Goal: Information Seeking & Learning: Find specific page/section

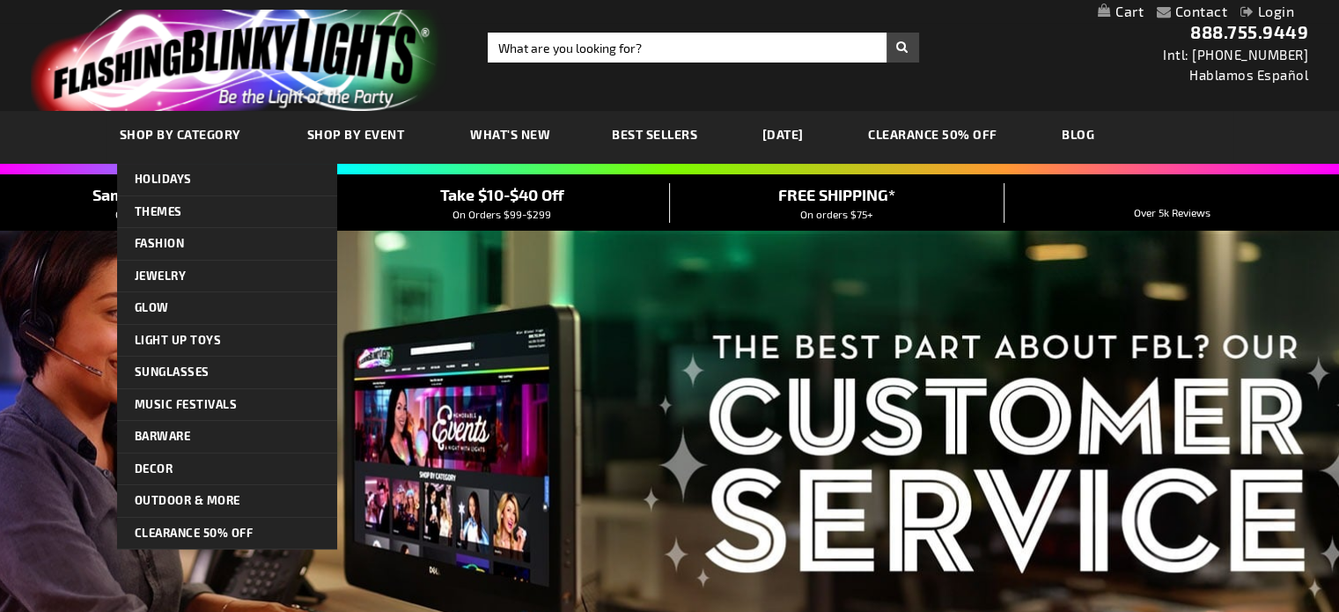
click at [330, 133] on span "Shop By Event" at bounding box center [356, 134] width 98 height 15
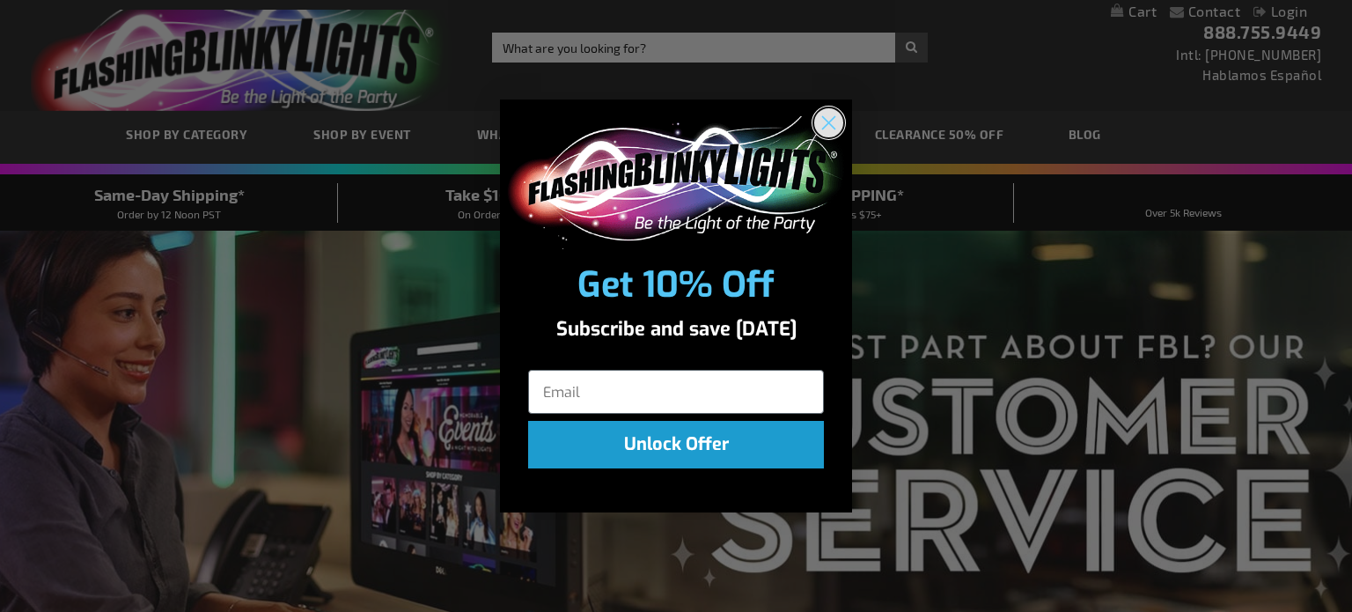
click at [834, 123] on circle "Close dialog" at bounding box center [828, 122] width 29 height 29
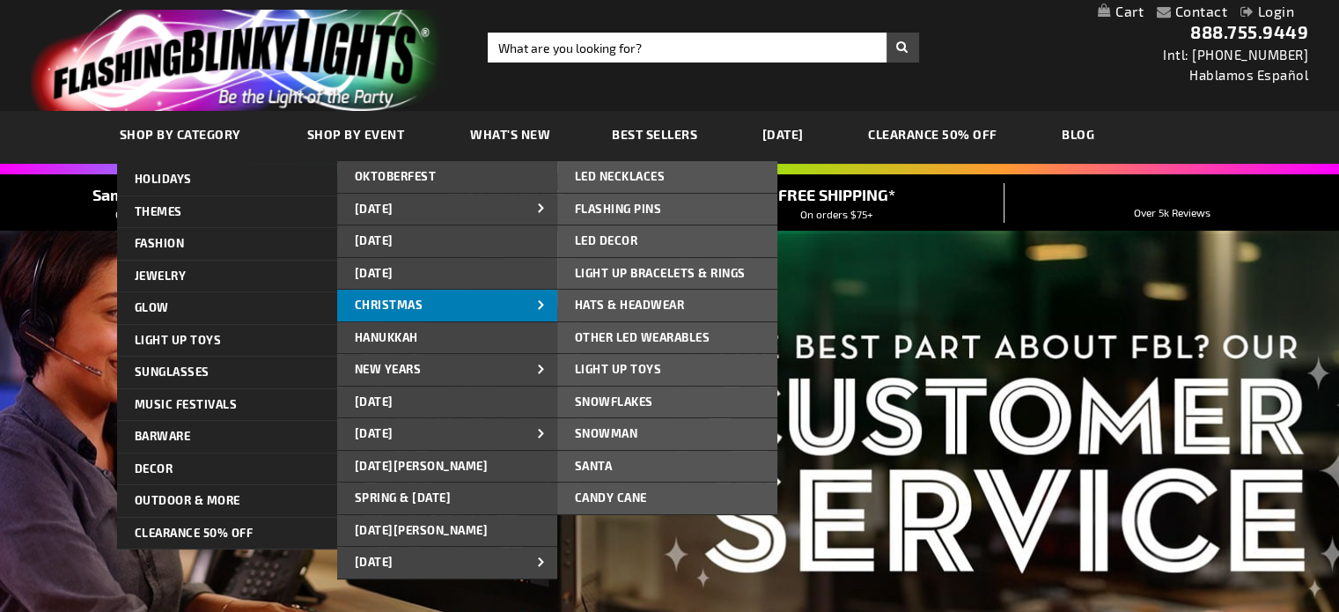
click at [465, 304] on link "CHRISTMAS" at bounding box center [447, 306] width 220 height 32
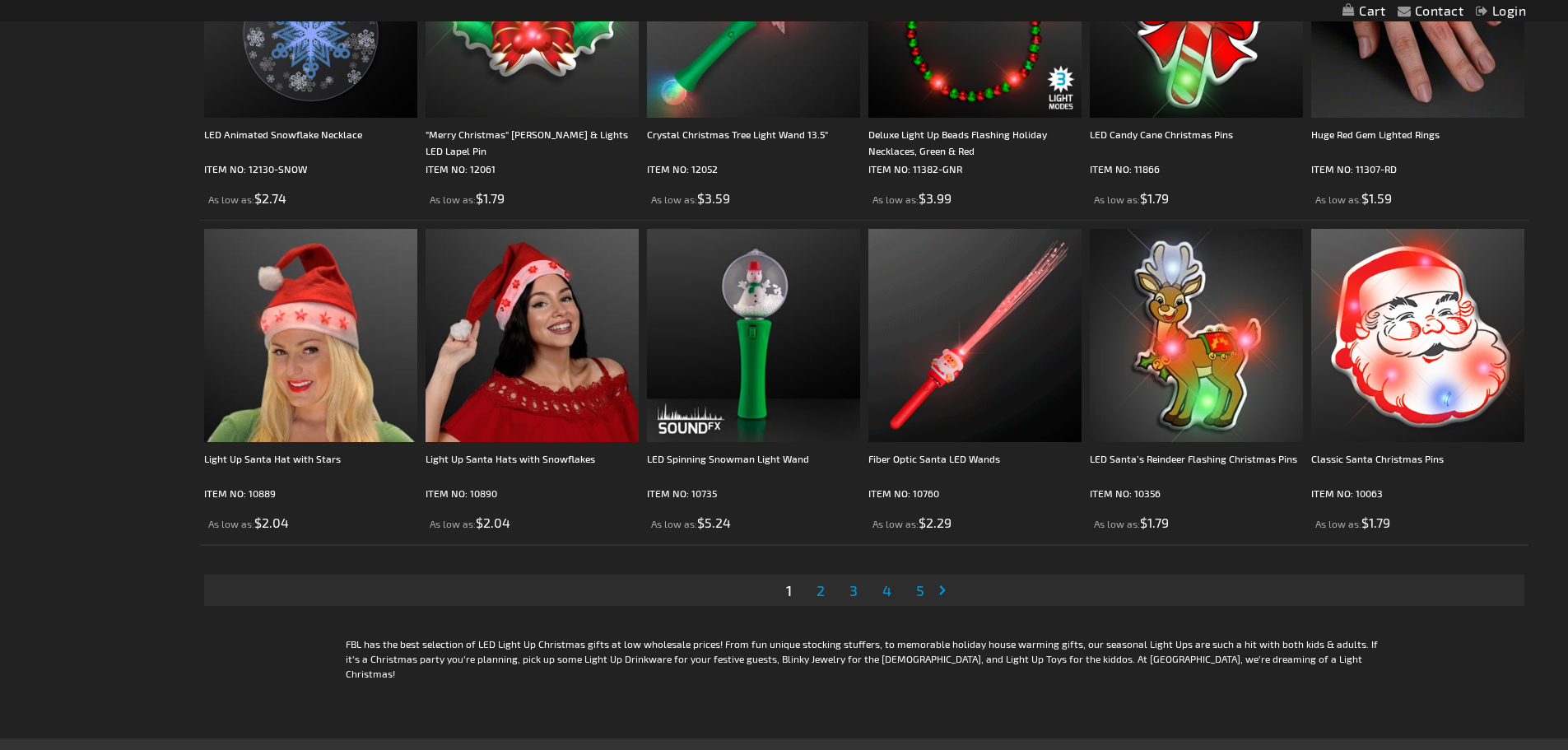
scroll to position [3375, 0]
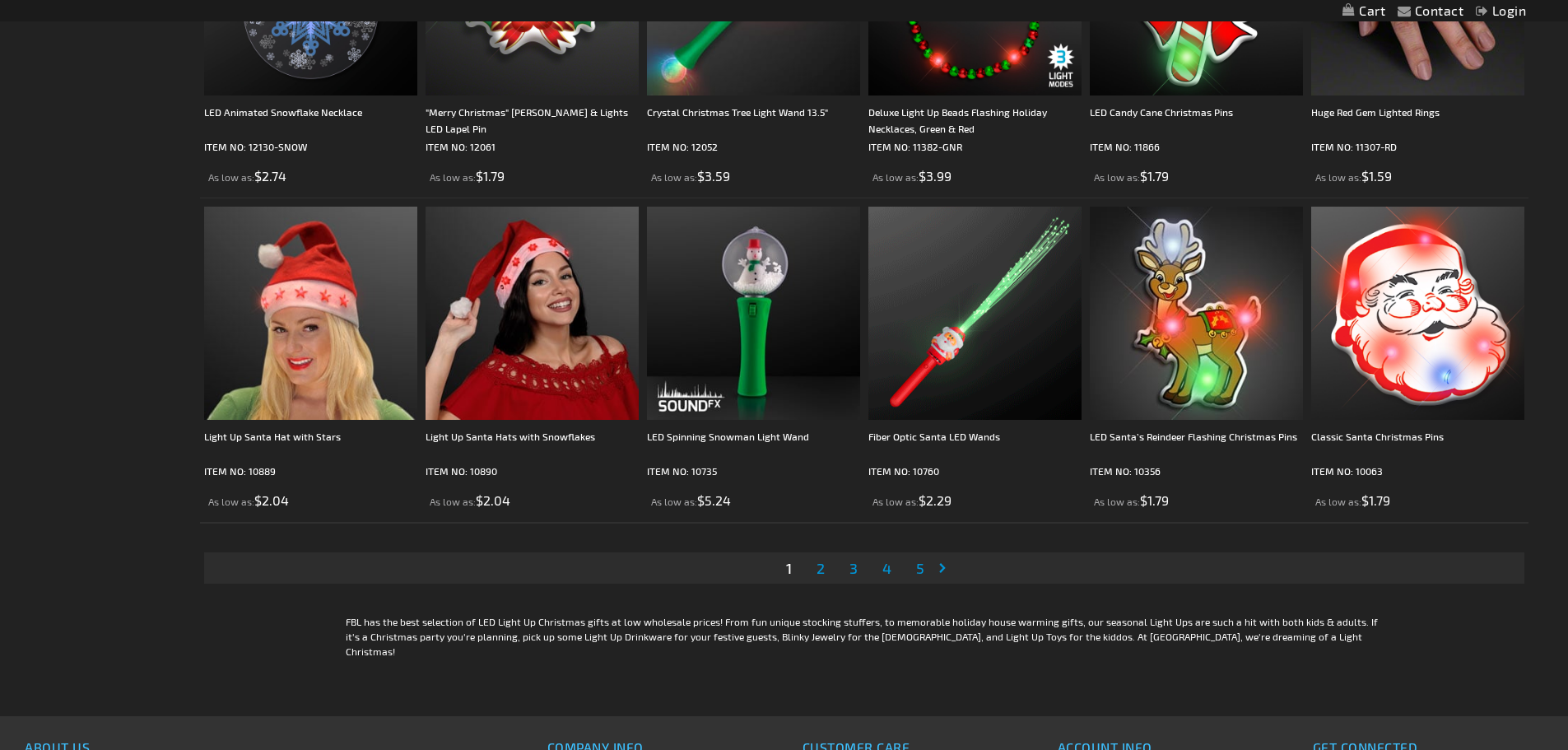
click at [822, 571] on span "2" at bounding box center [820, 568] width 8 height 18
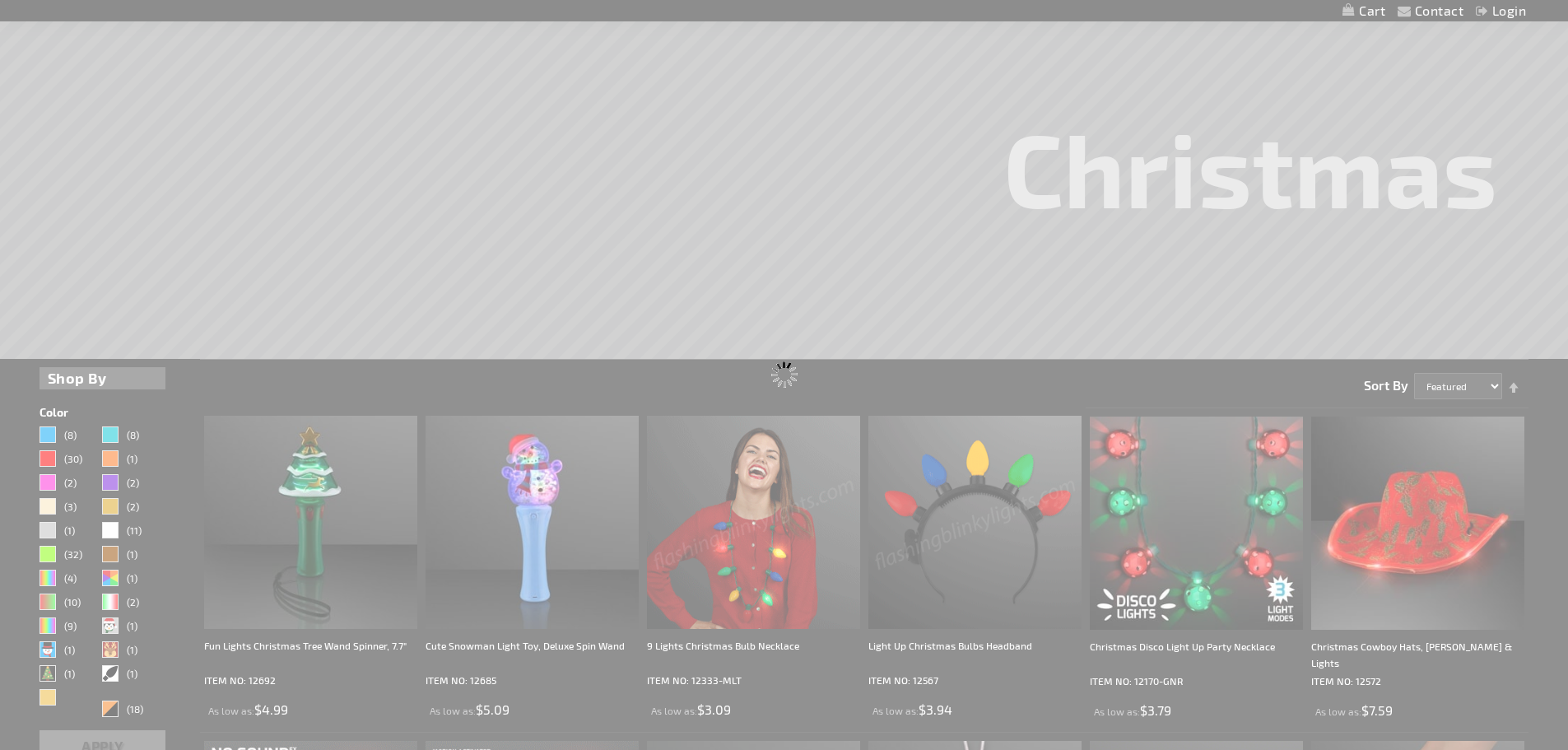
scroll to position [180, 0]
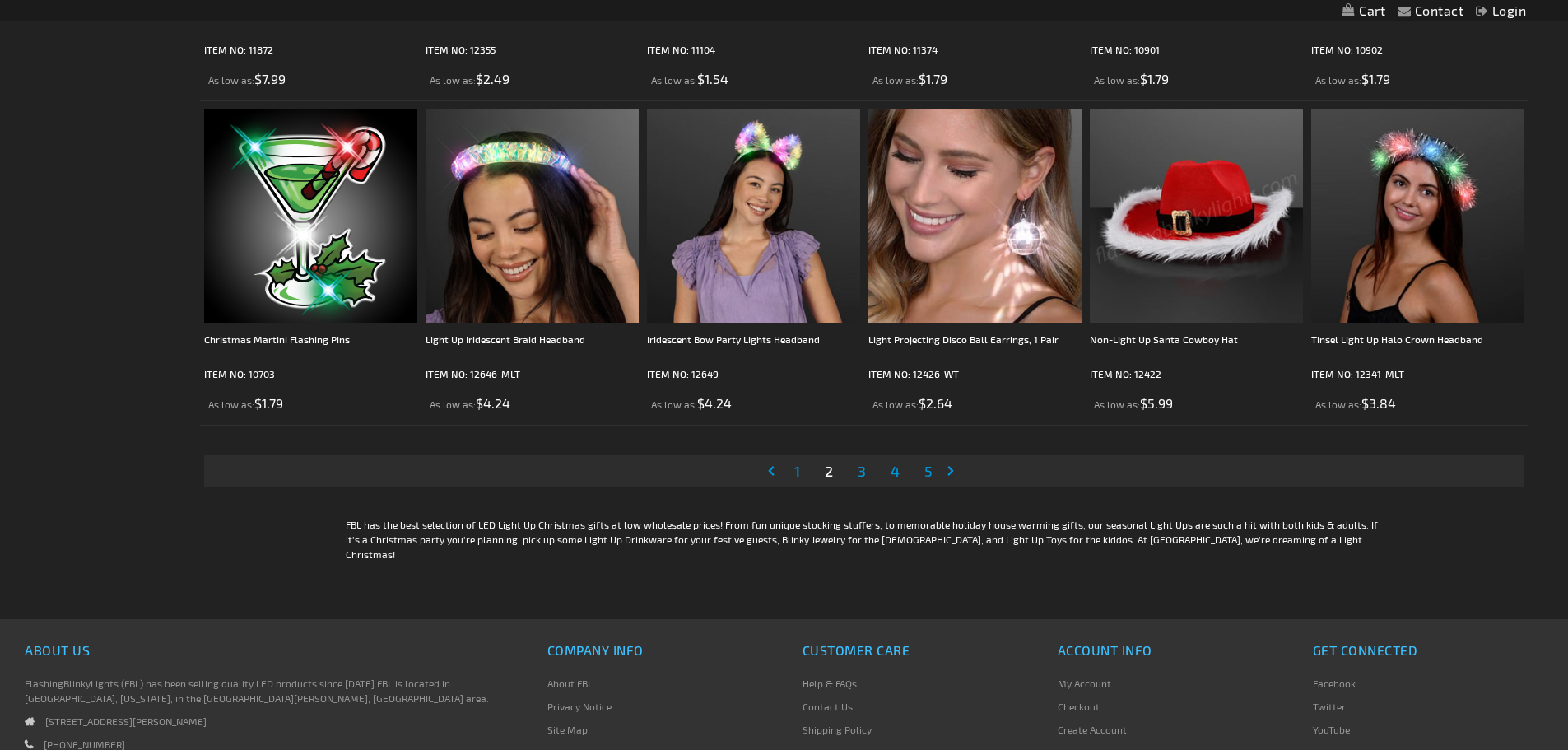
scroll to position [3465, 0]
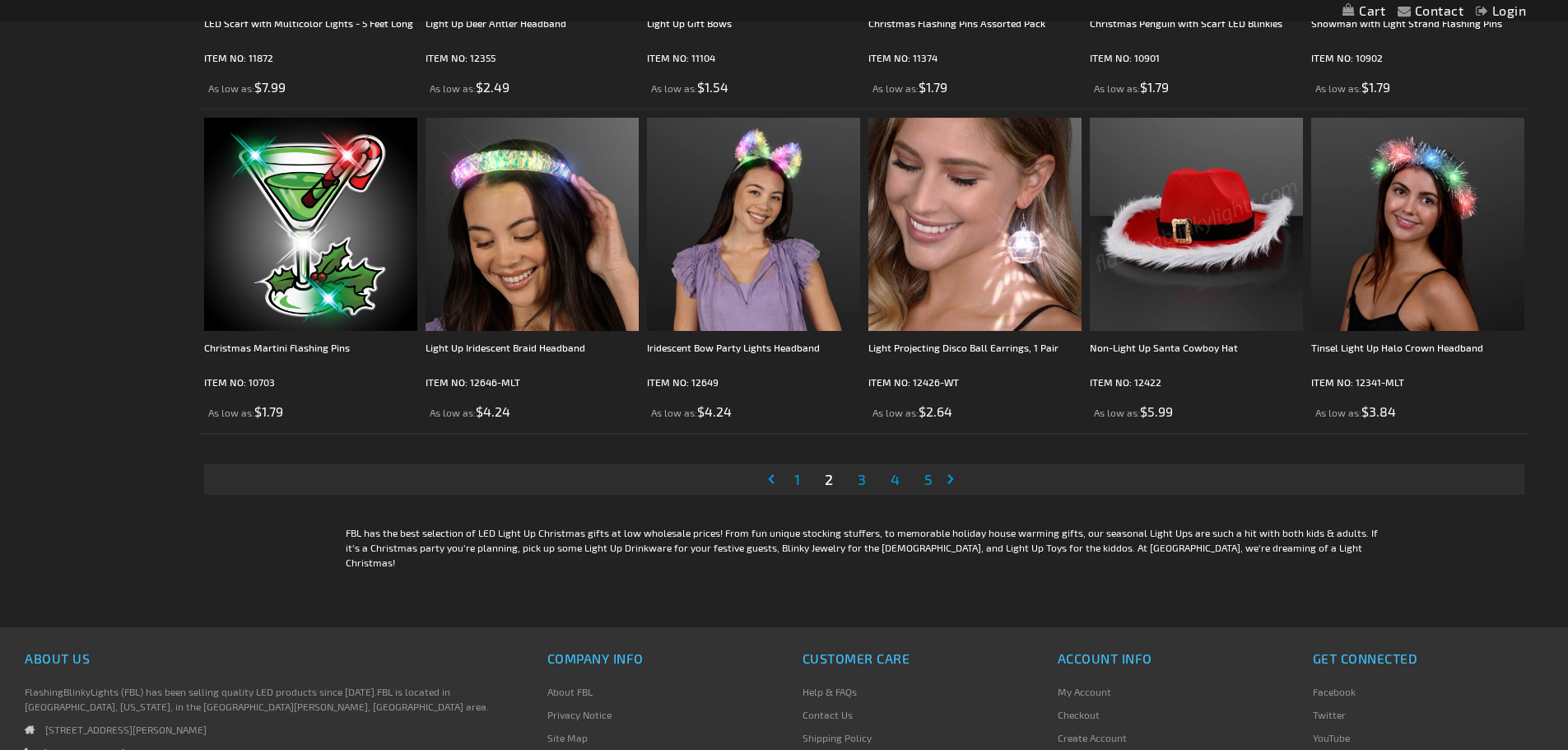
click at [863, 485] on span "3" at bounding box center [861, 479] width 8 height 18
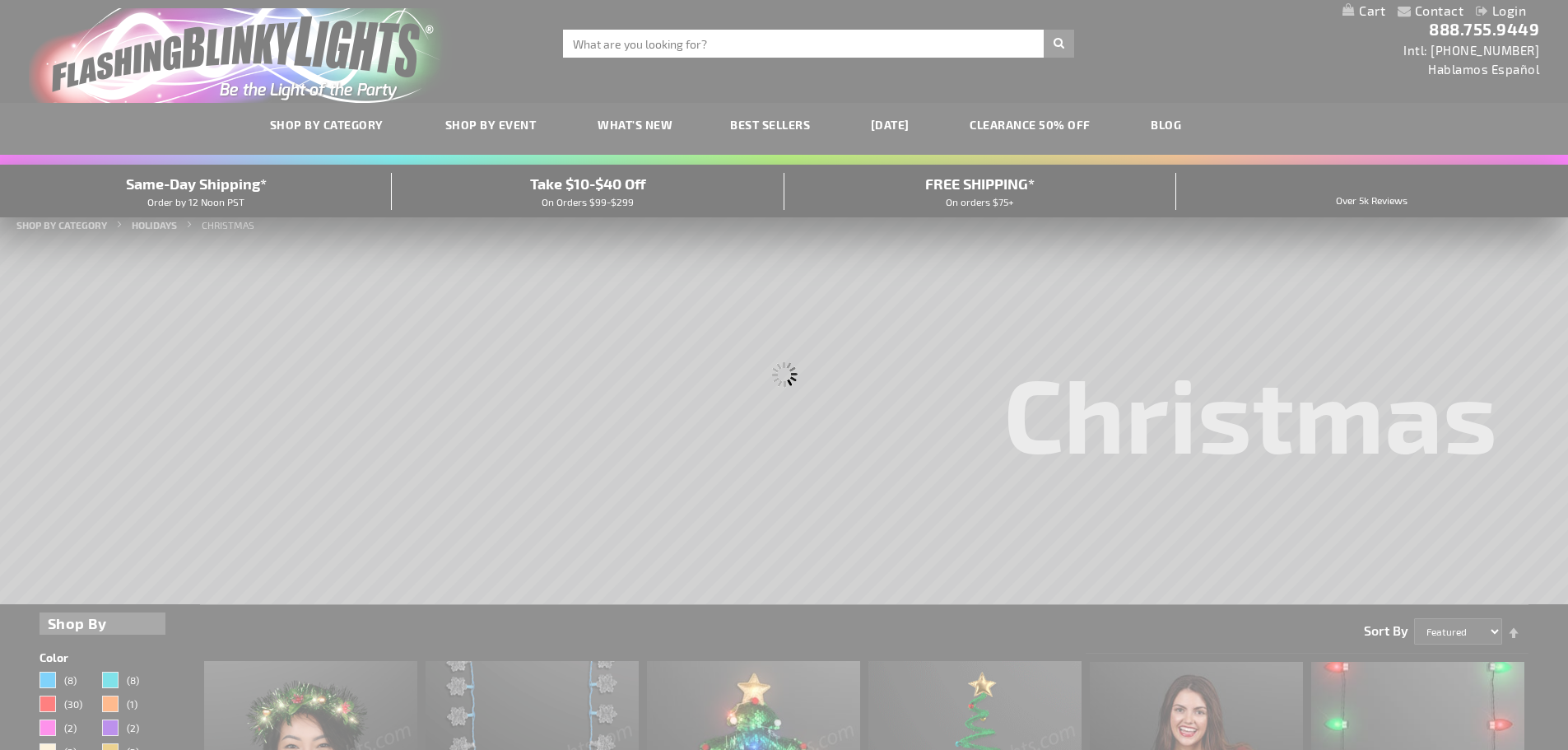
scroll to position [0, 0]
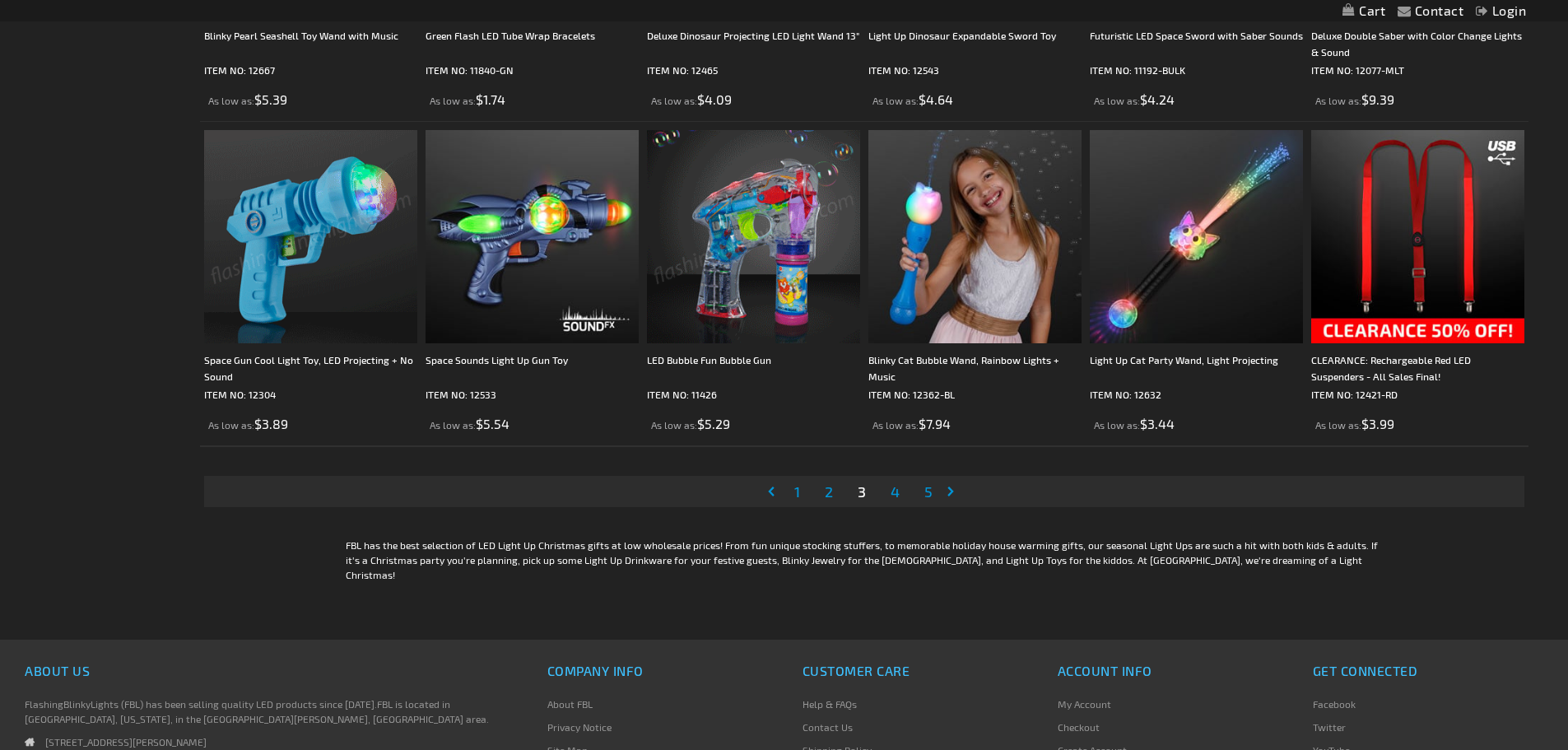
scroll to position [3457, 0]
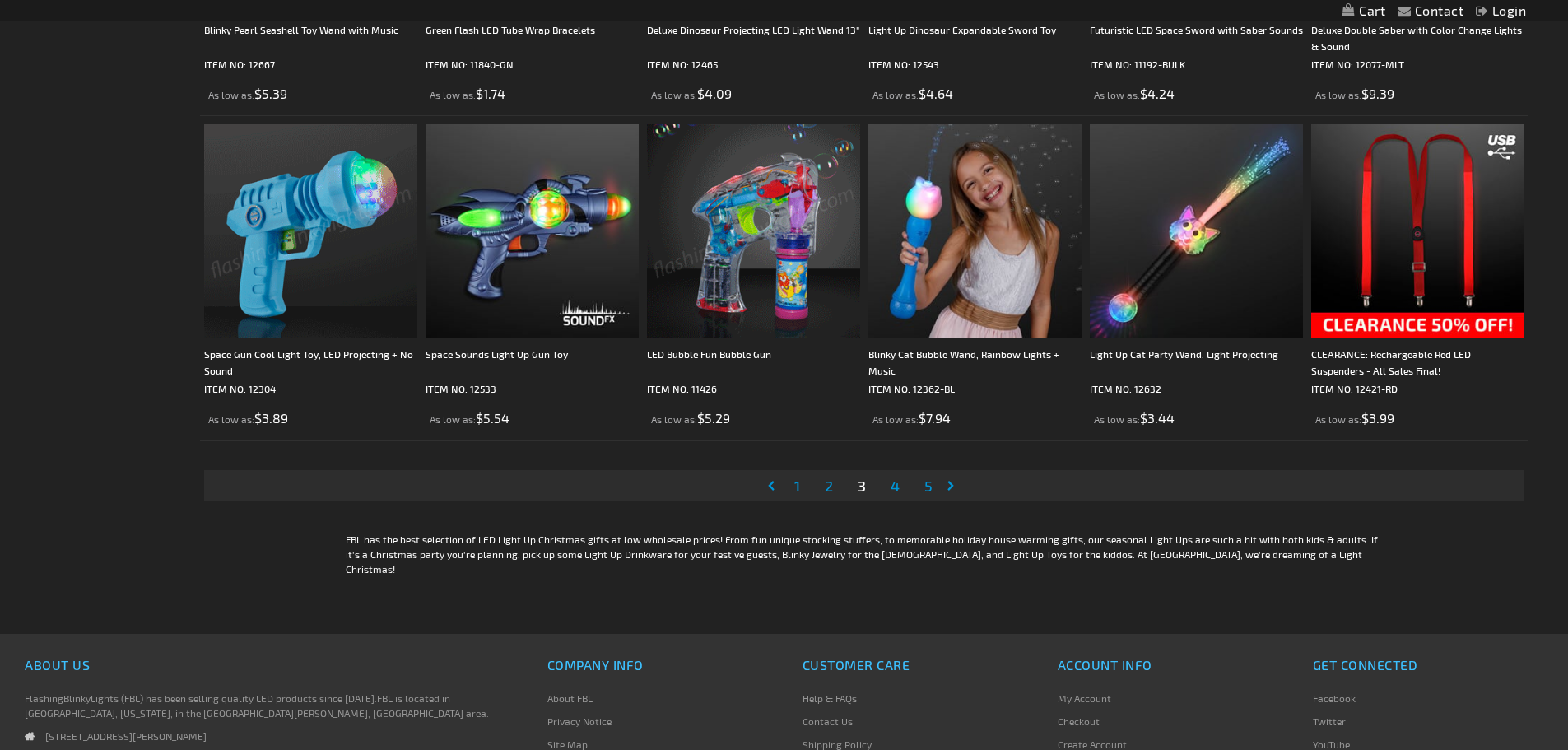
click at [893, 485] on span "4" at bounding box center [896, 485] width 9 height 18
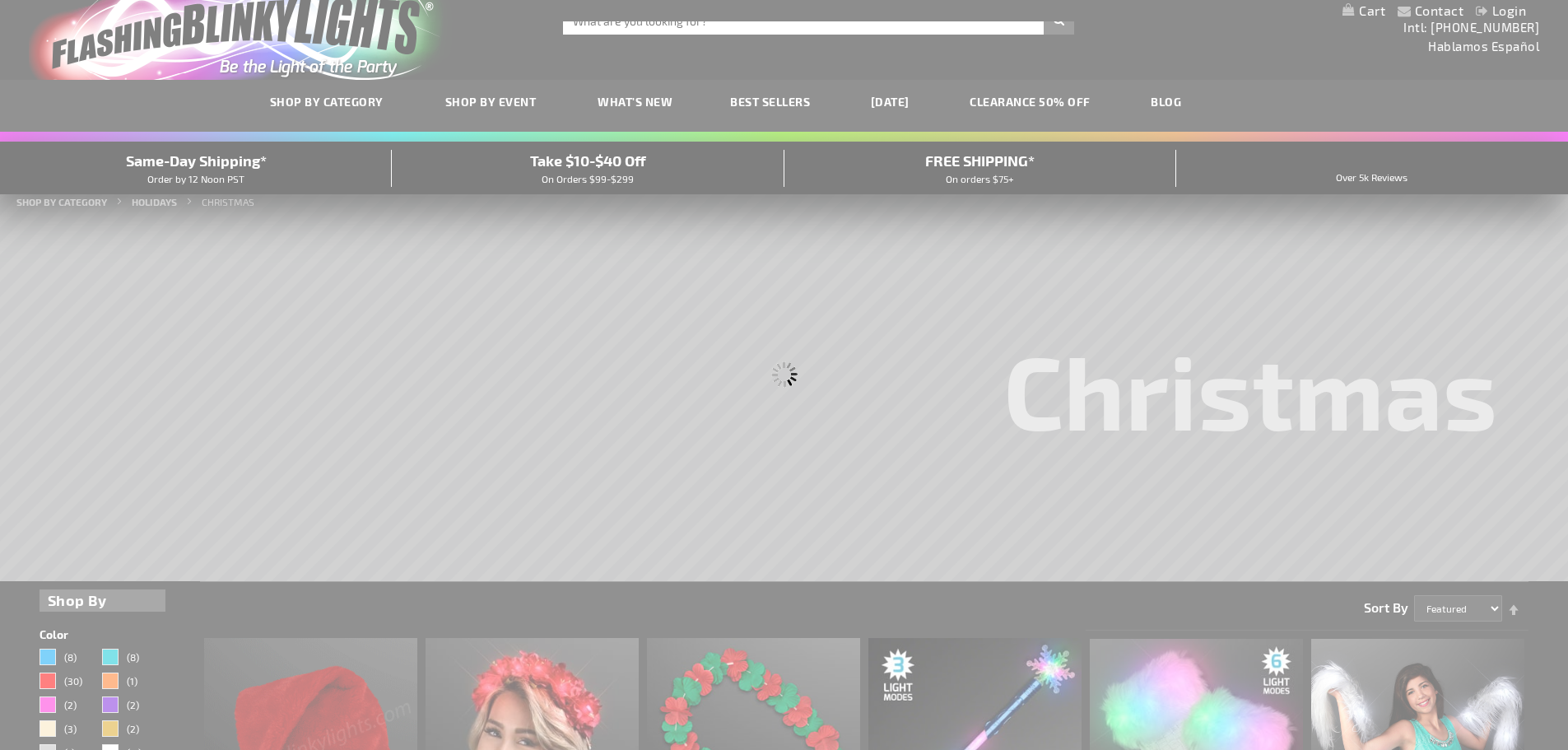
scroll to position [1, 0]
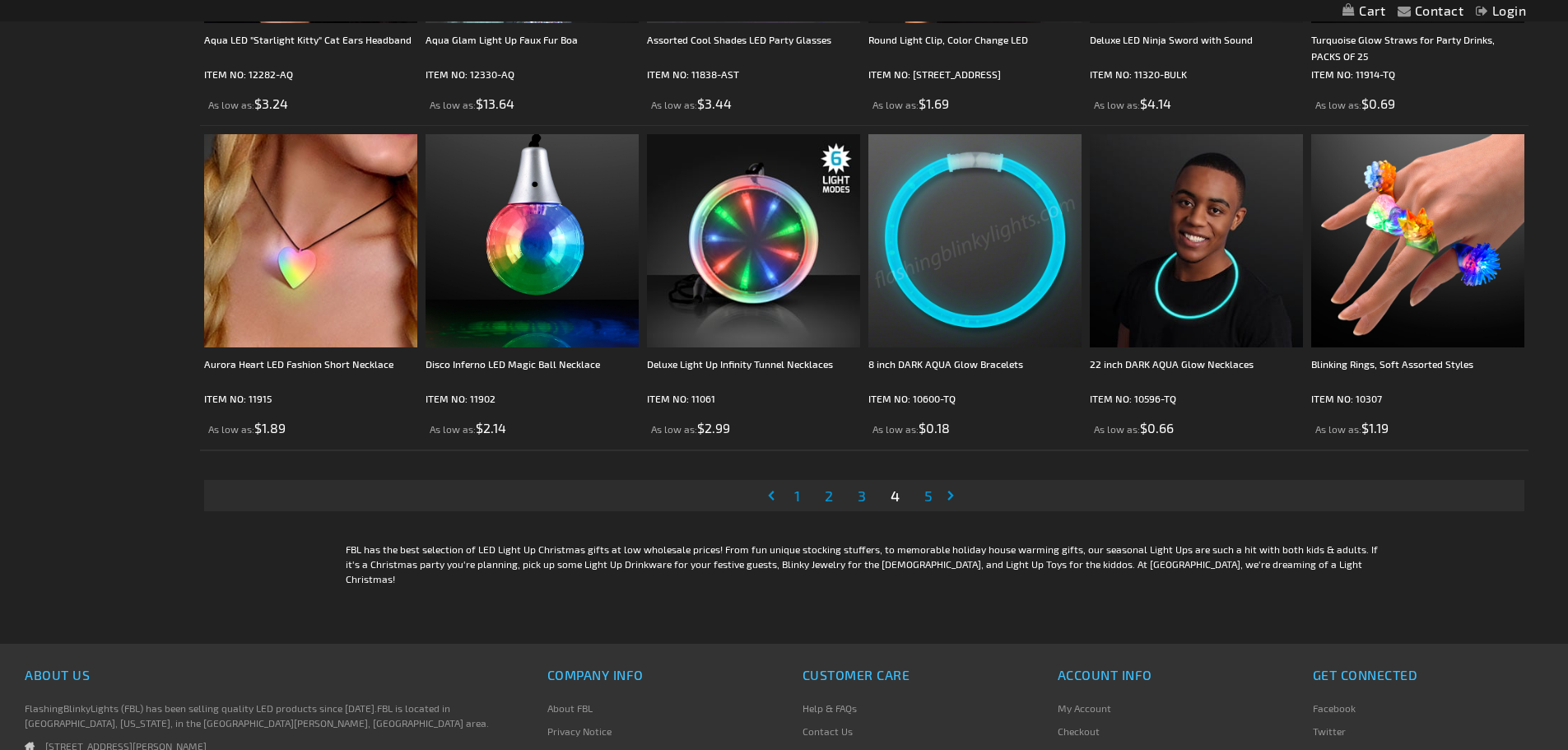
scroll to position [3457, 0]
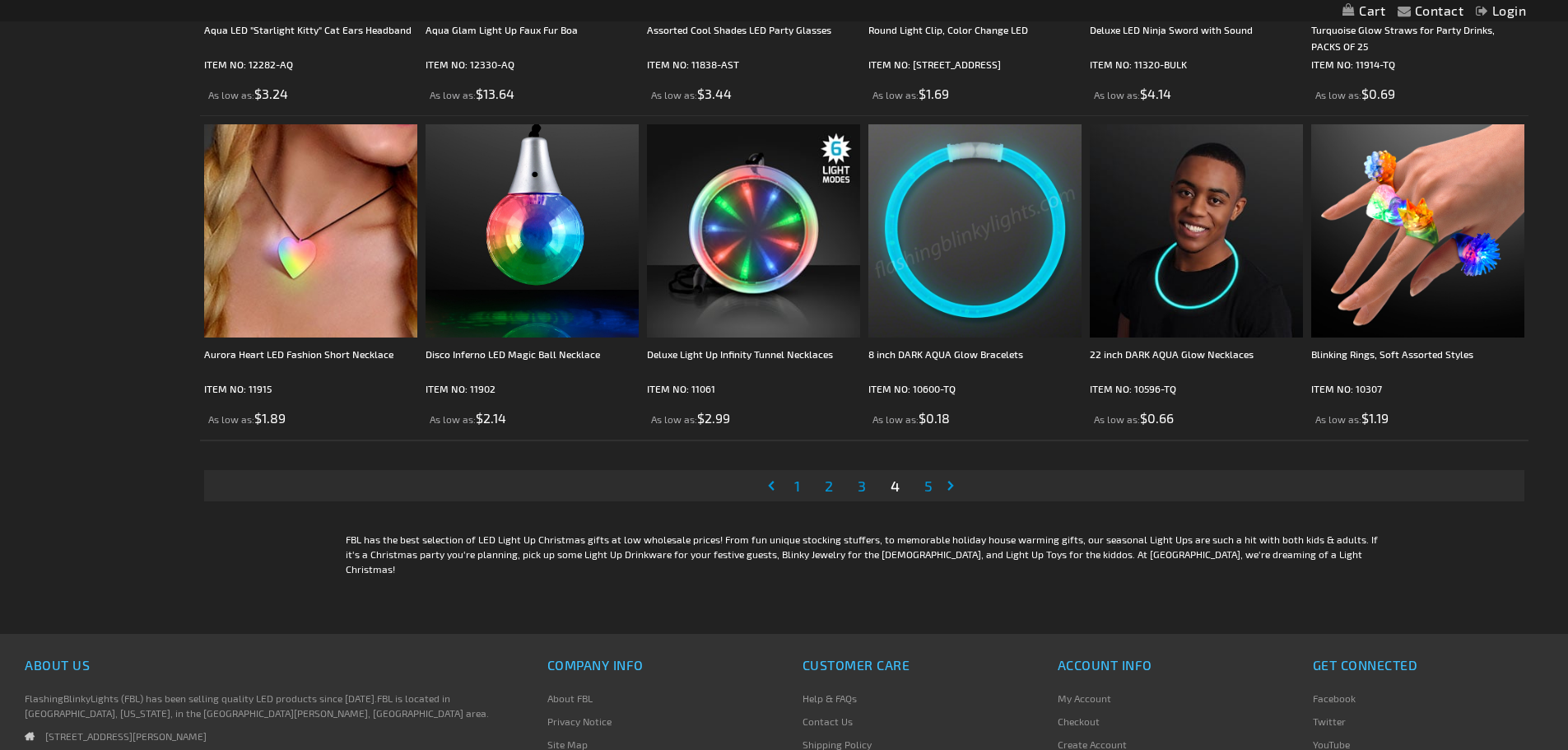
click at [861, 489] on span "3" at bounding box center [861, 485] width 8 height 18
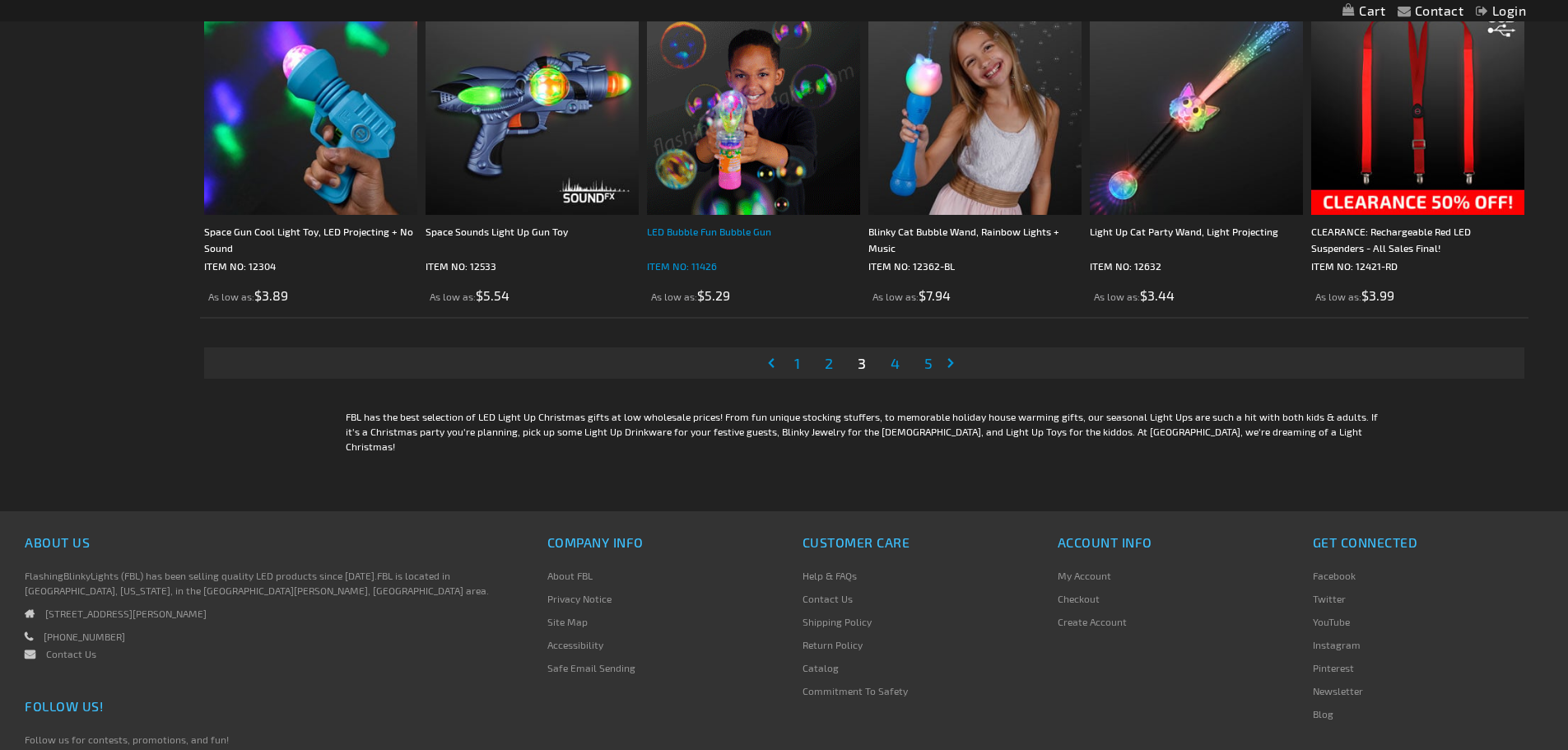
scroll to position [3705, 0]
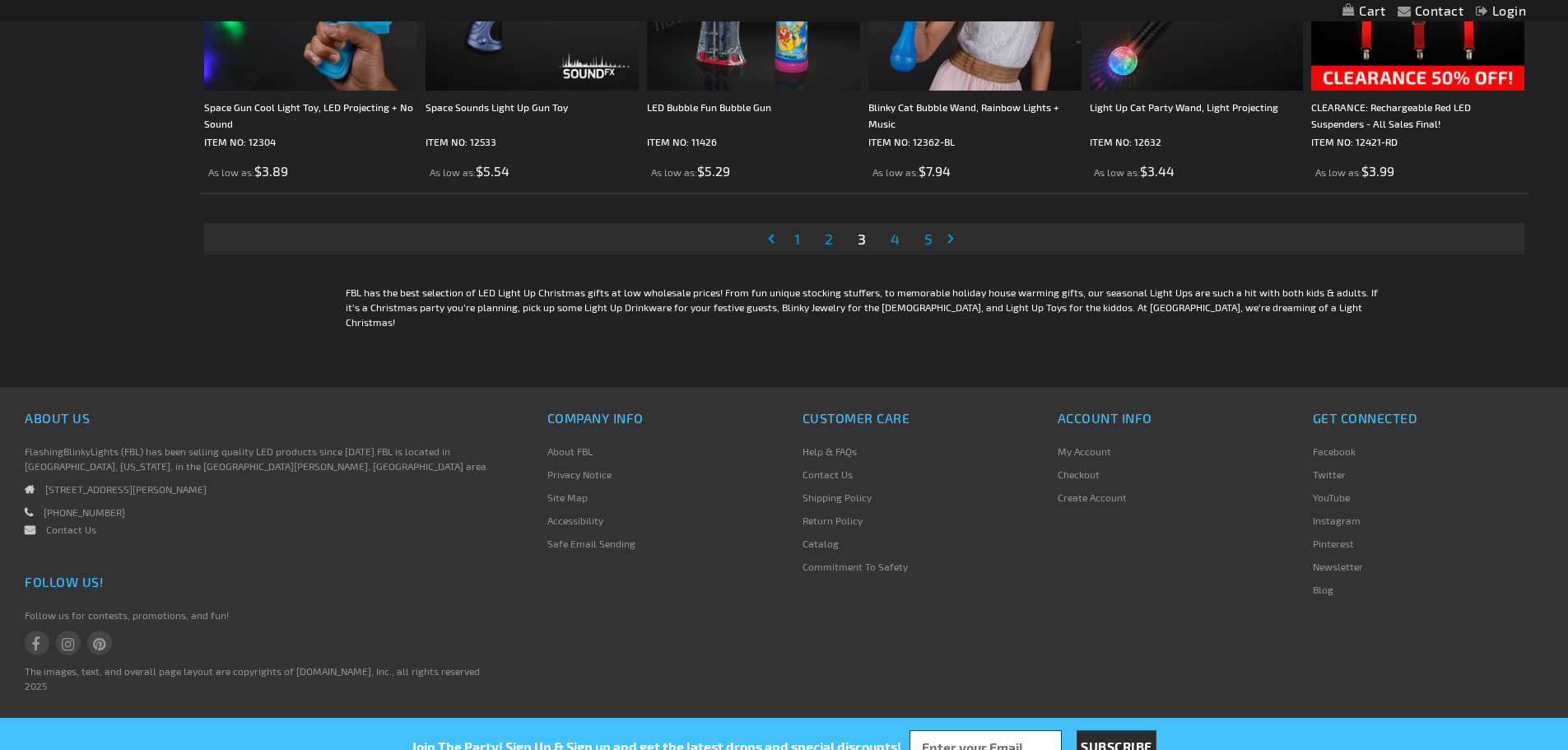
click at [830, 241] on span "2" at bounding box center [828, 238] width 8 height 18
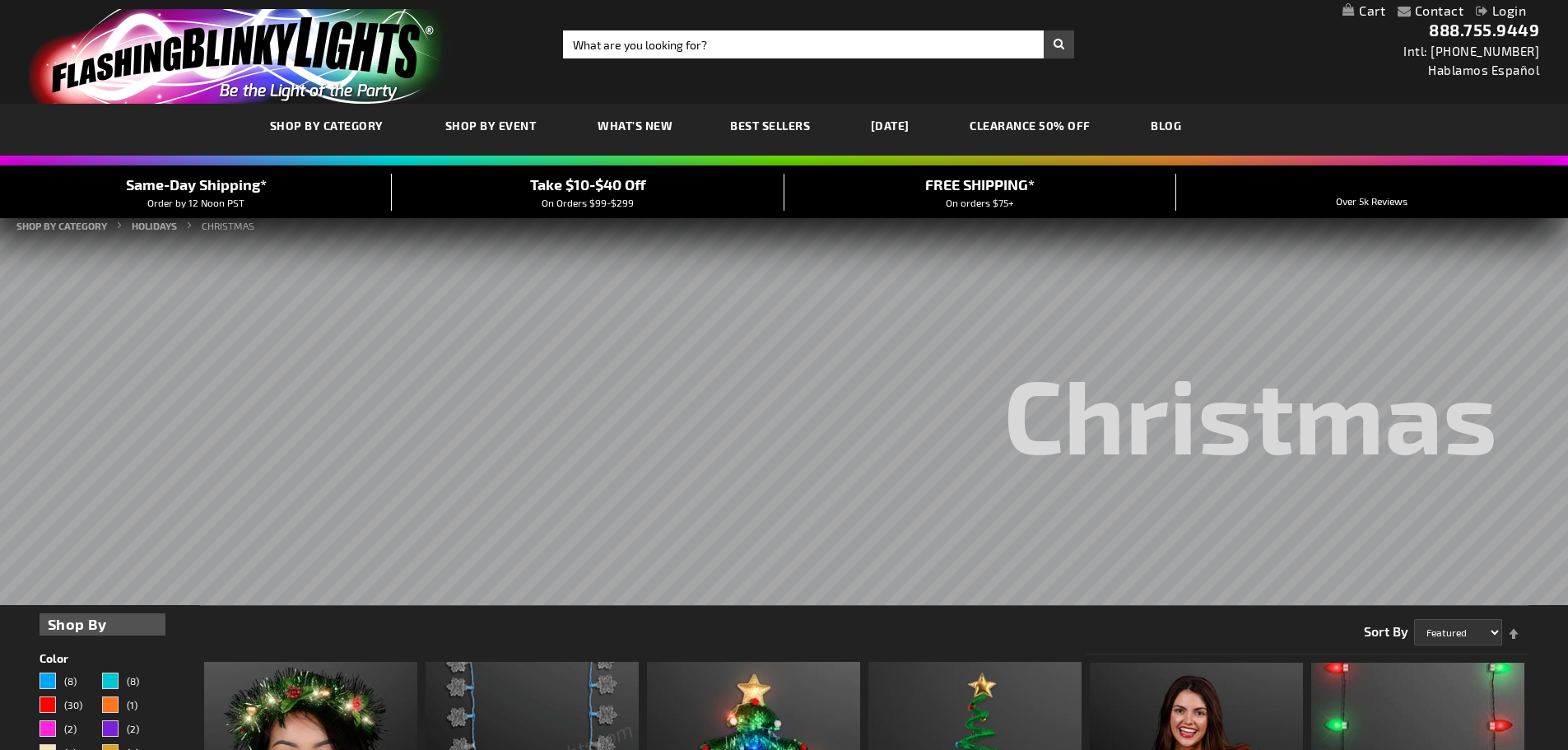
click at [784, 125] on span "Best Sellers" at bounding box center [770, 125] width 79 height 14
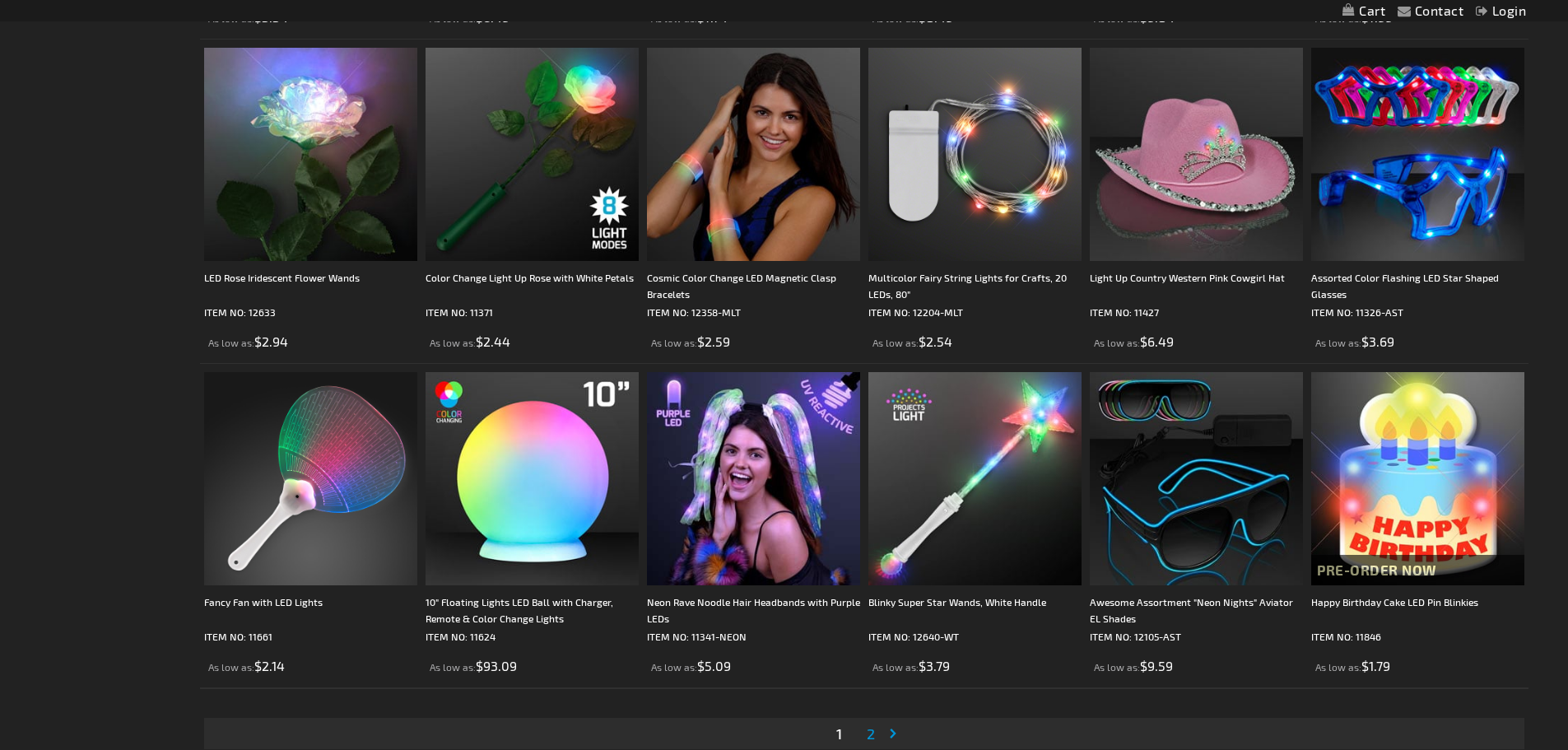
scroll to position [3375, 0]
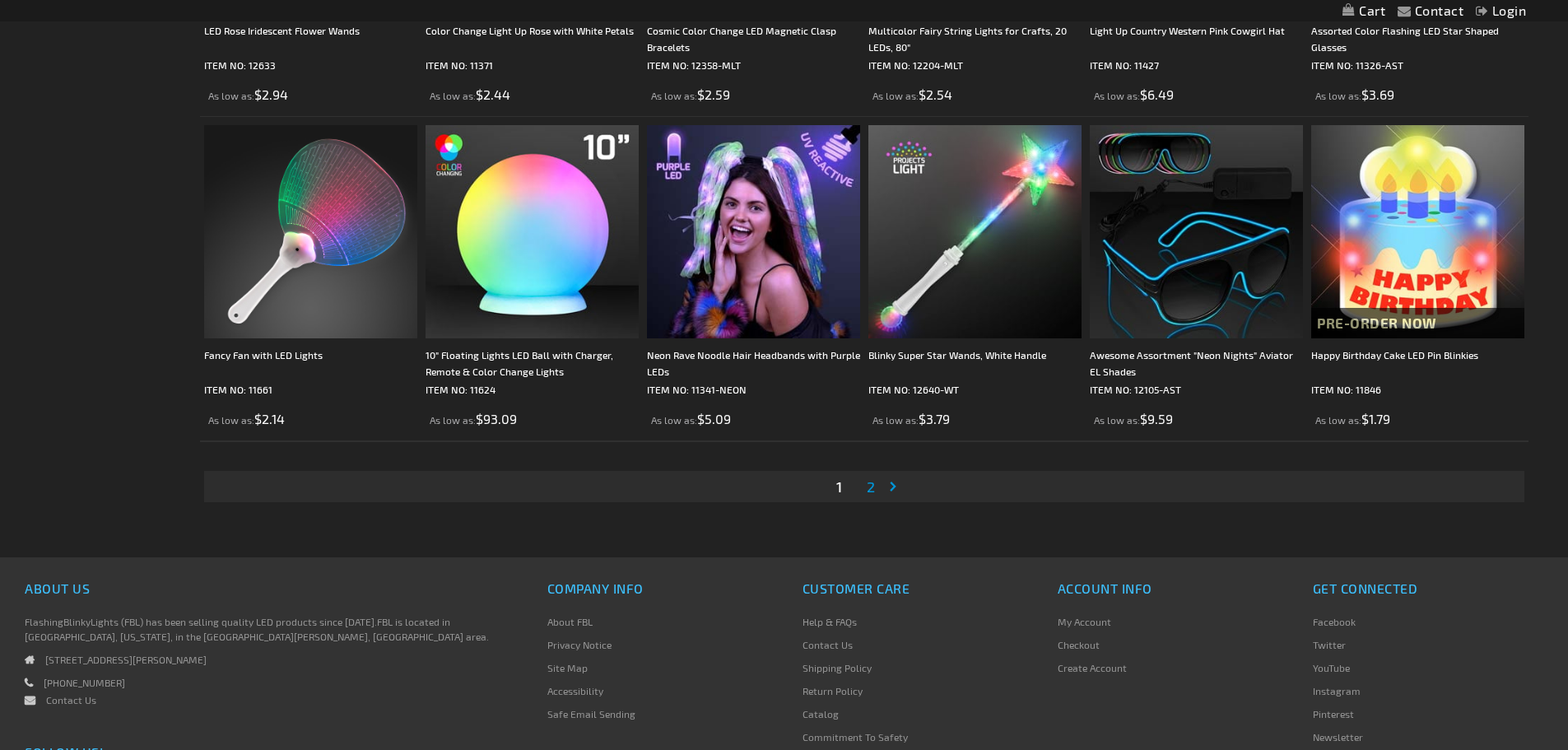
click at [872, 488] on span "2" at bounding box center [870, 486] width 8 height 18
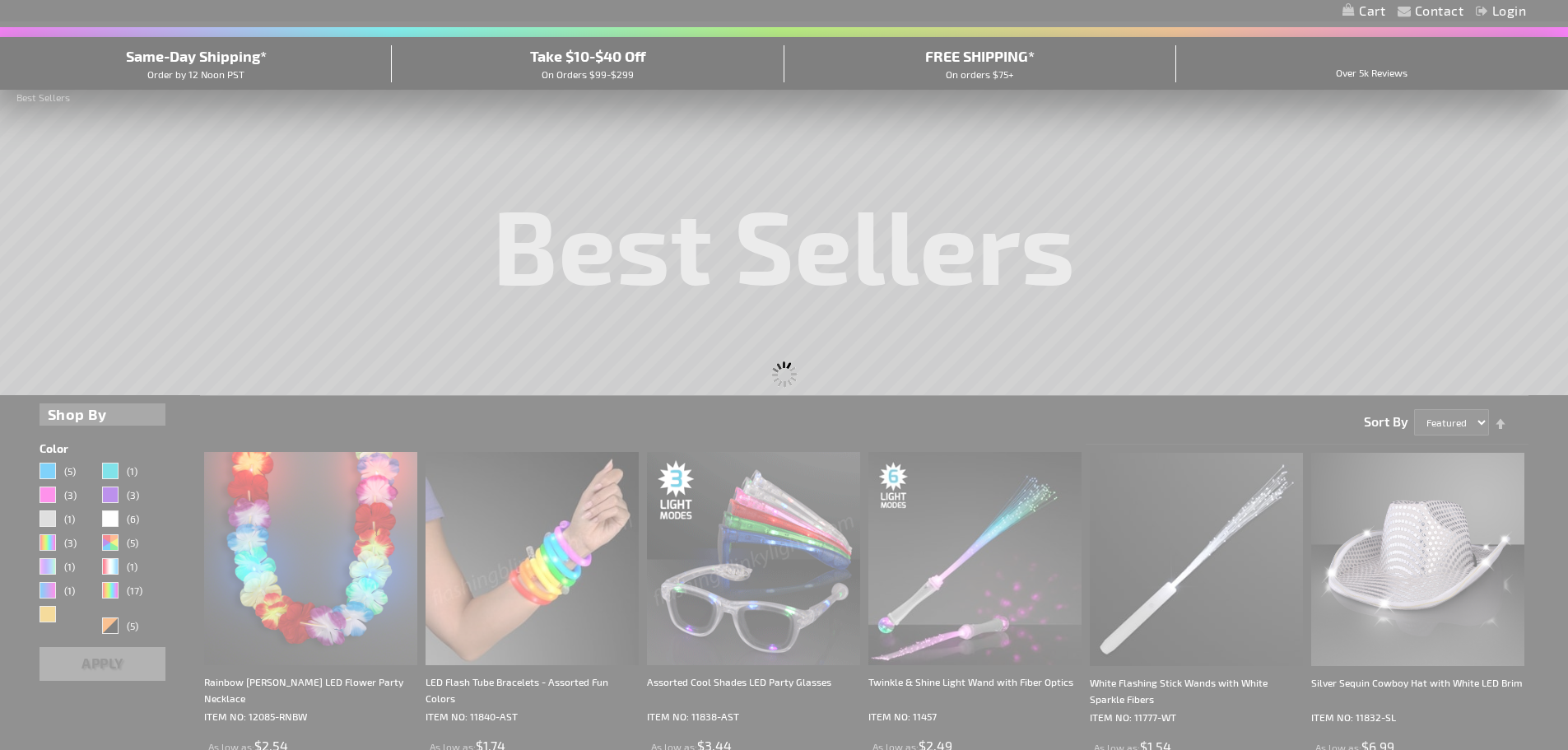
scroll to position [75, 0]
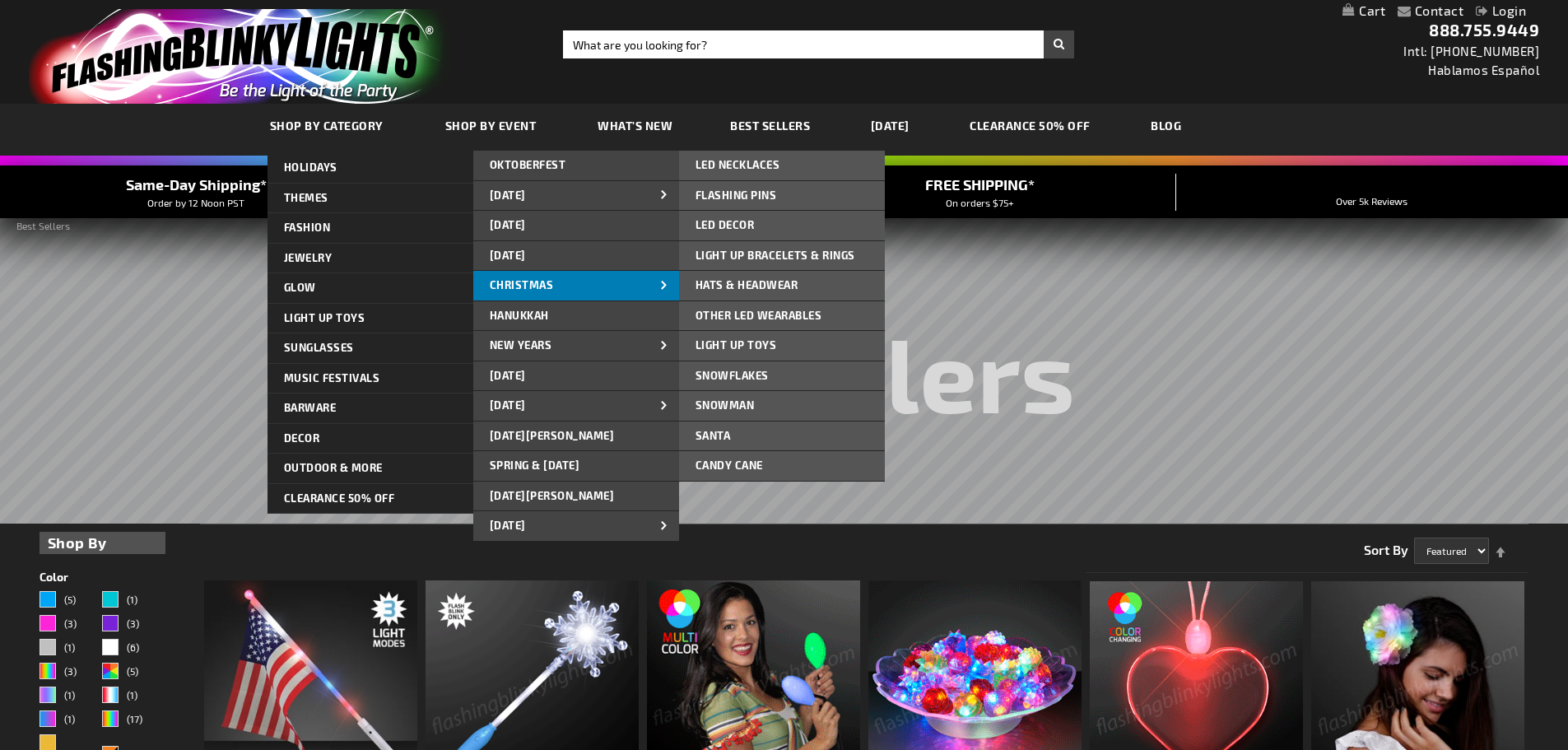
click at [550, 291] on span "CHRISTMAS" at bounding box center [522, 285] width 65 height 13
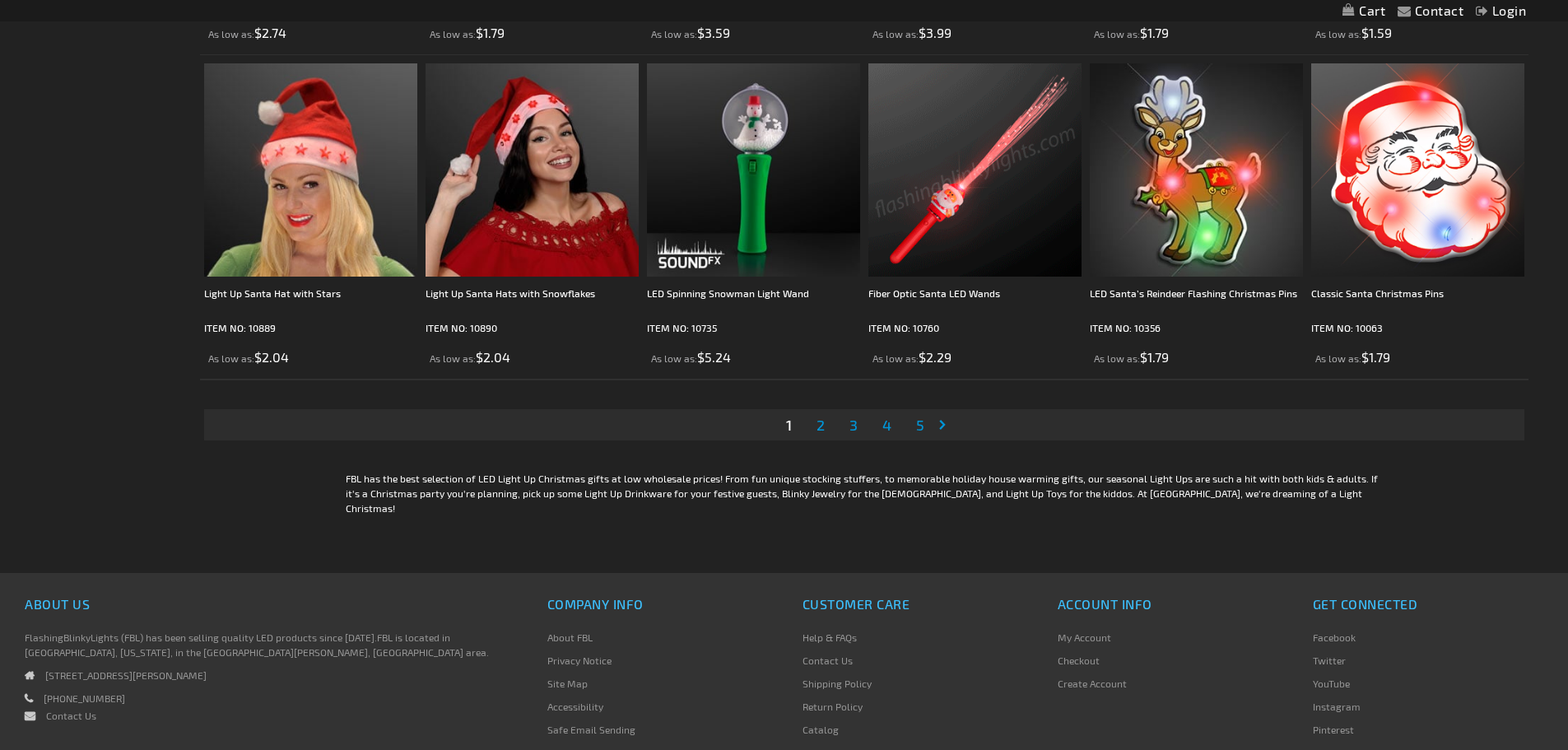
scroll to position [3541, 0]
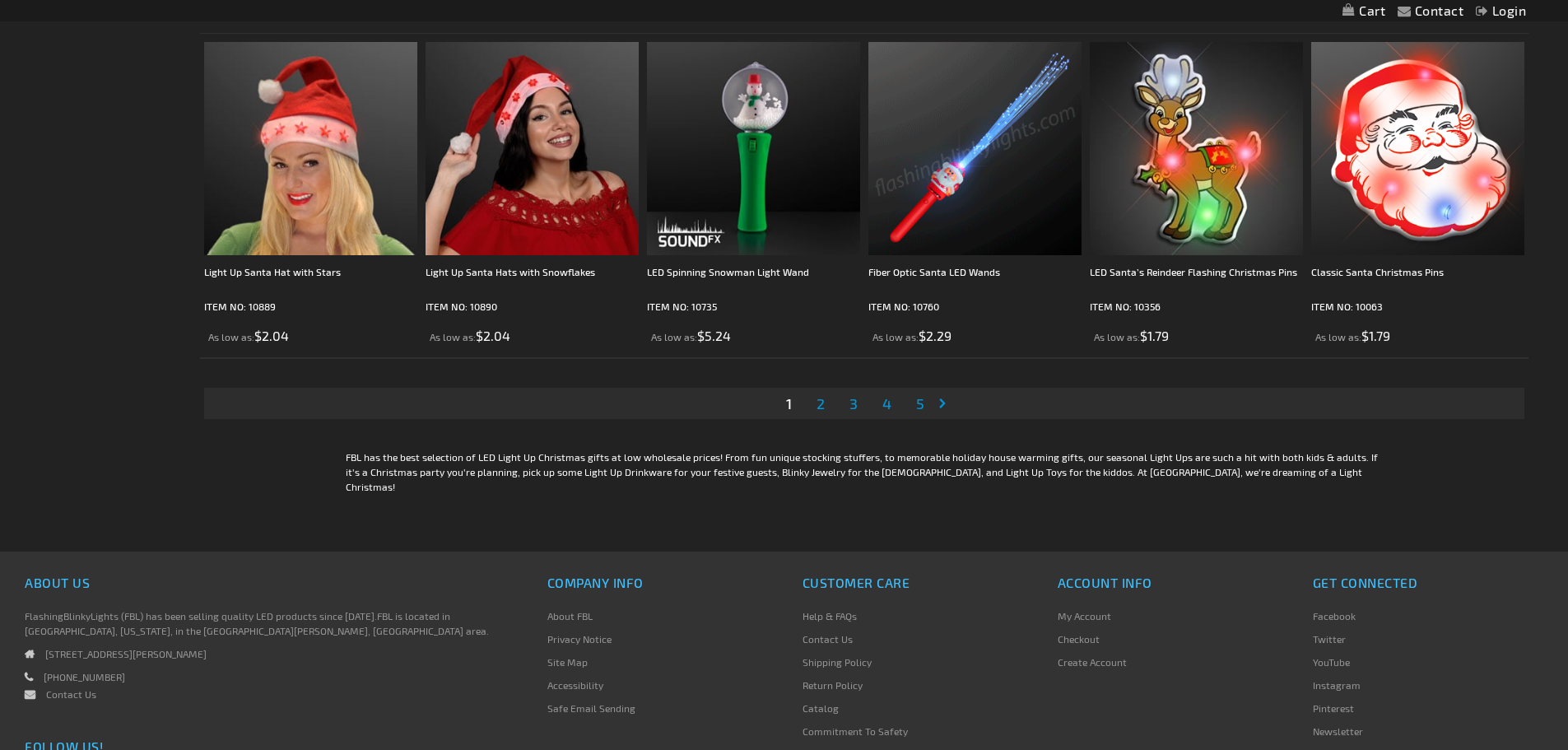
click at [820, 406] on span "2" at bounding box center [820, 403] width 8 height 18
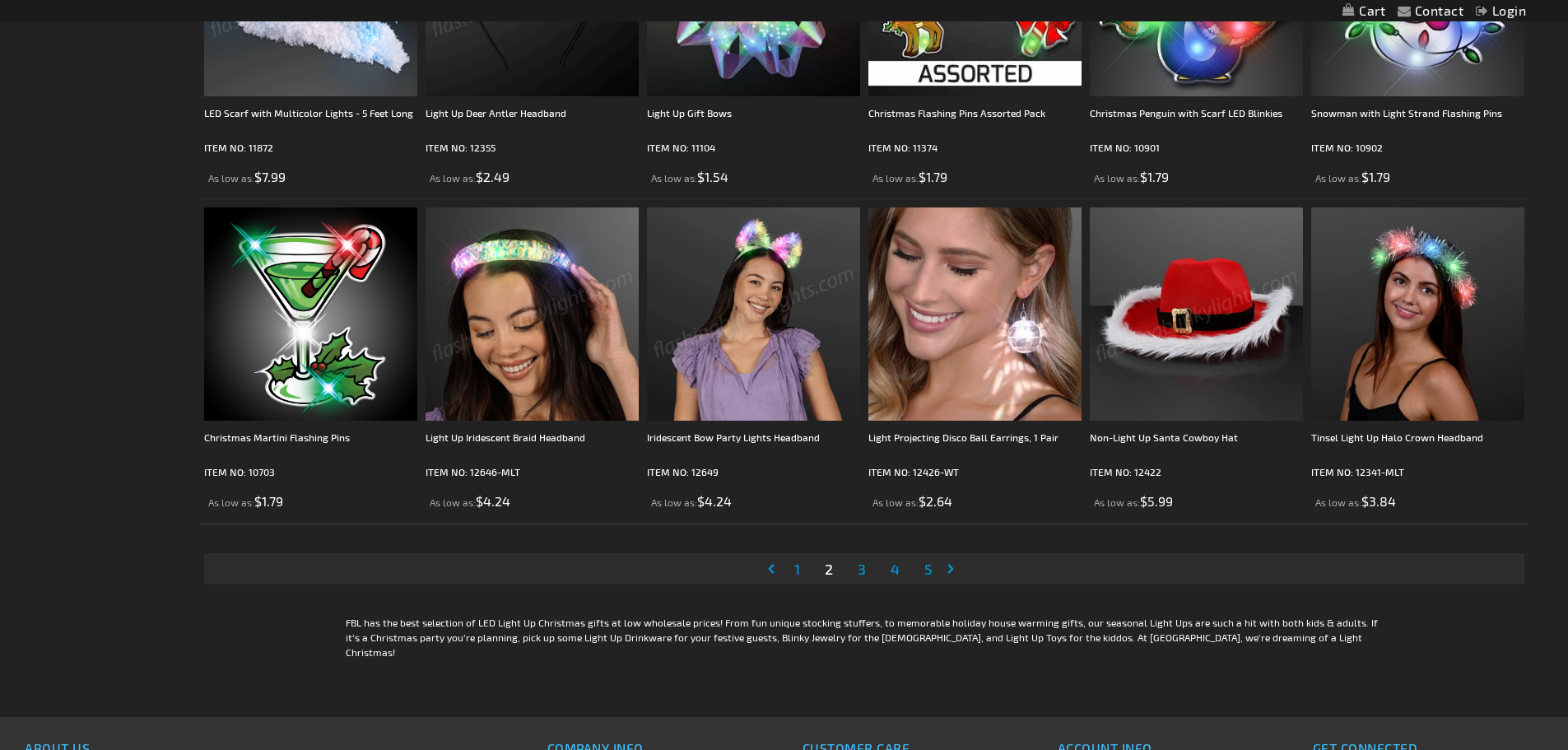
scroll to position [3375, 0]
click at [866, 571] on span "3" at bounding box center [861, 568] width 8 height 18
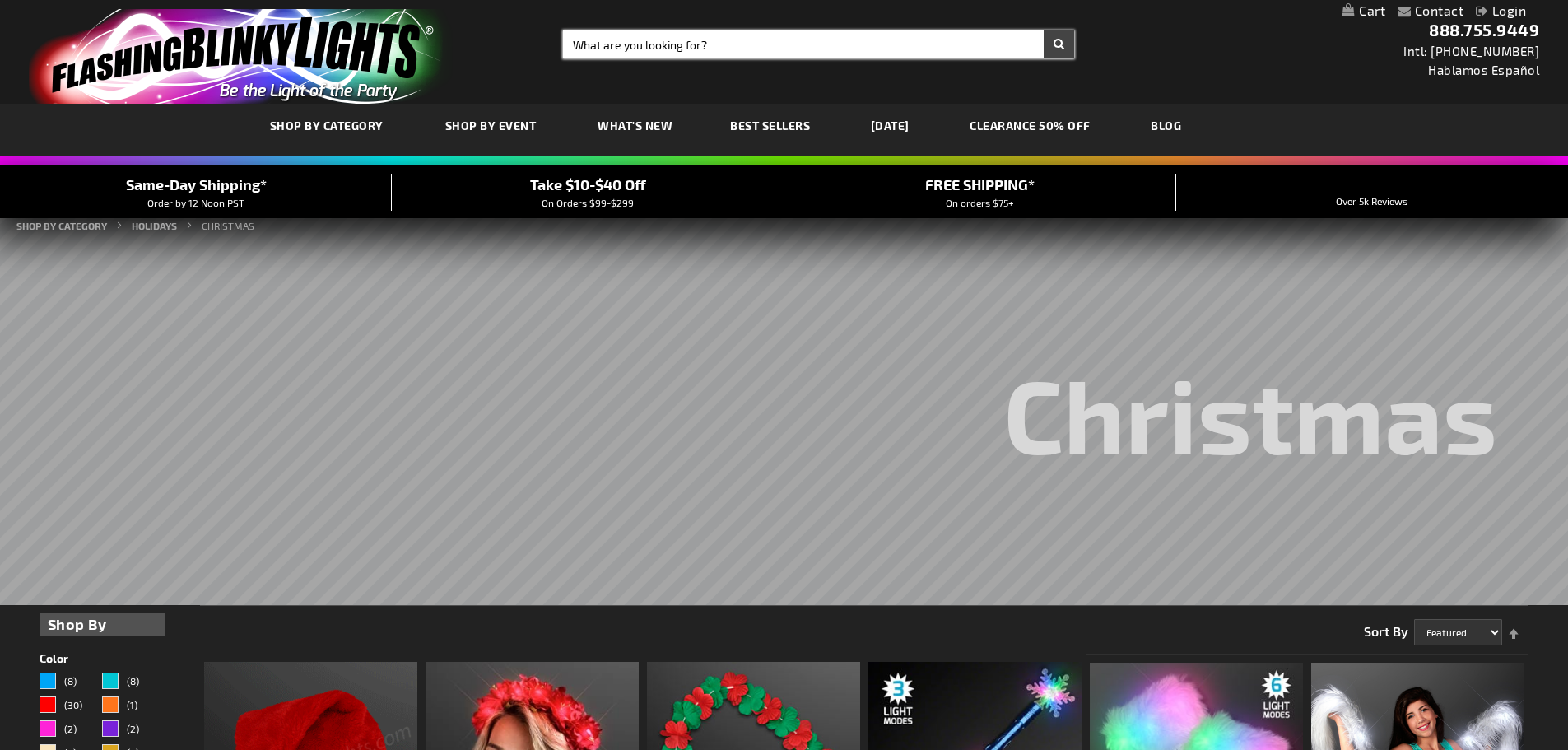
click at [705, 45] on input "Search" at bounding box center [818, 45] width 511 height 28
type input "cowboy hat"
click at [1043, 31] on button "Search" at bounding box center [1058, 45] width 31 height 28
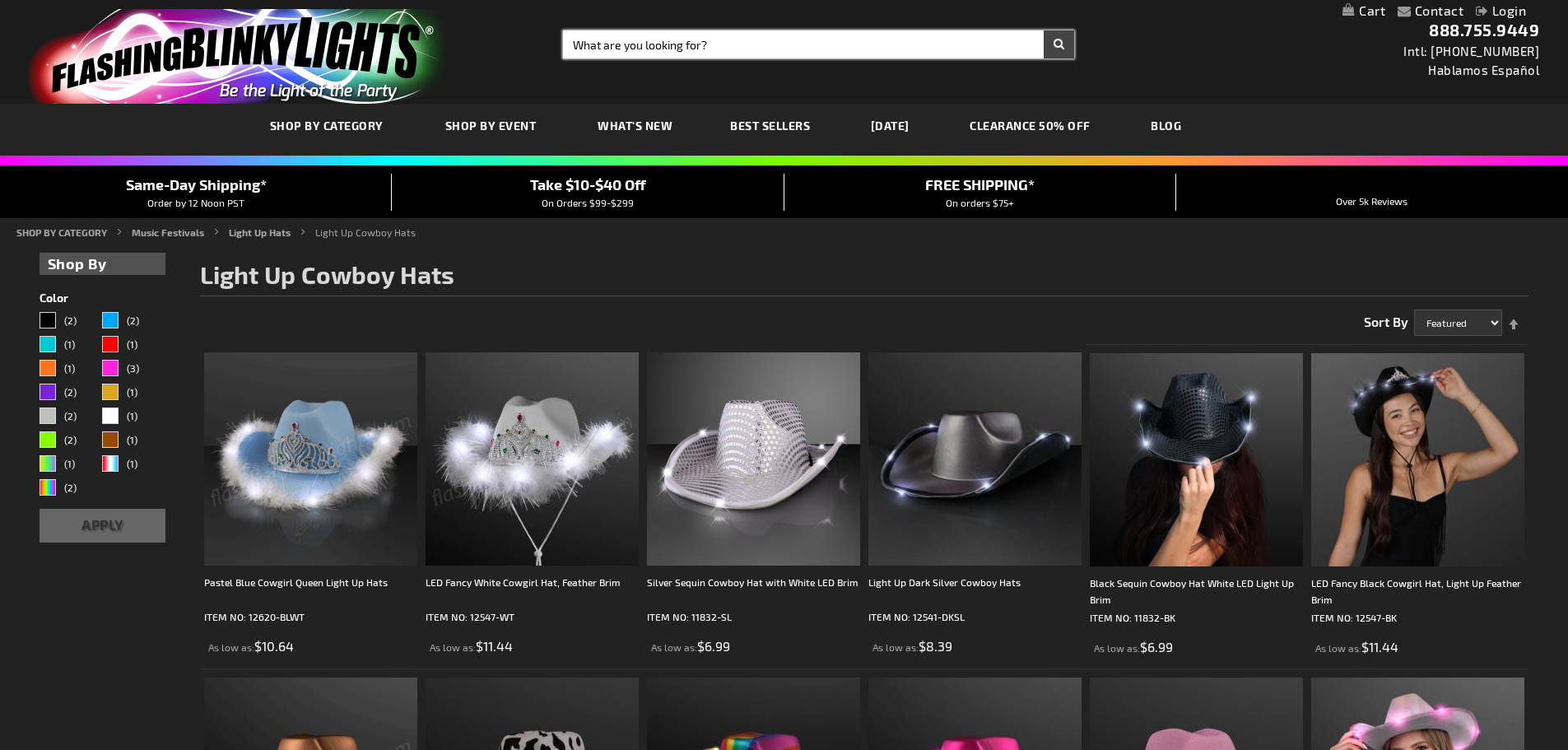
click at [730, 43] on input "Search" at bounding box center [818, 45] width 511 height 28
type input "holiday beanie"
click at [1043, 31] on button "Search" at bounding box center [1058, 45] width 31 height 28
